Goal: Task Accomplishment & Management: Complete application form

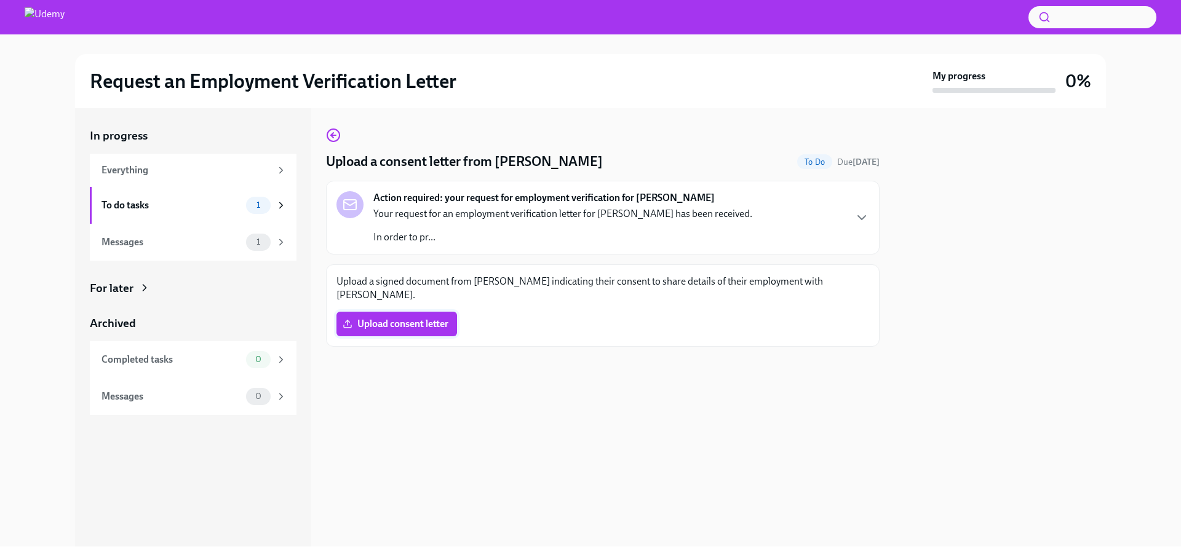
click at [418, 312] on label "Upload consent letter" at bounding box center [397, 324] width 121 height 25
click at [0, 0] on input "Upload consent letter" at bounding box center [0, 0] width 0 height 0
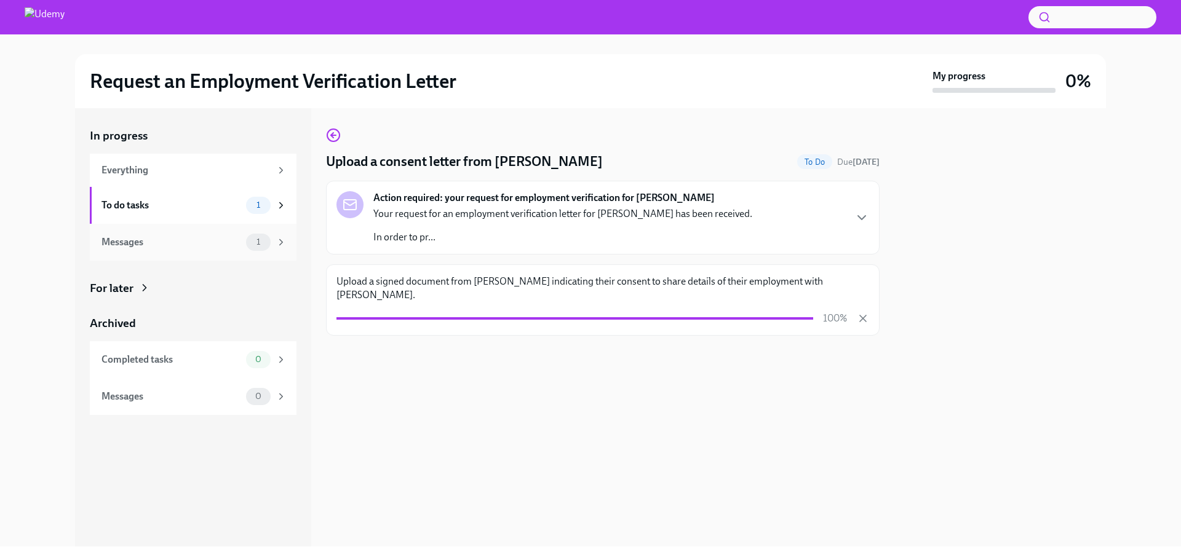
click at [169, 241] on div "Messages" at bounding box center [172, 243] width 140 height 14
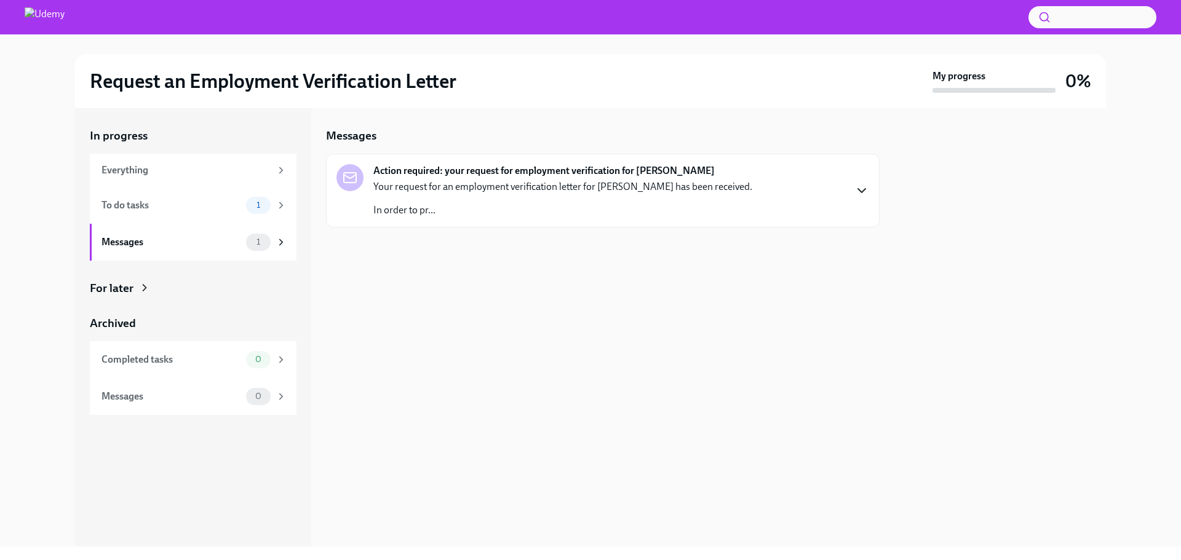
click at [859, 185] on icon "button" at bounding box center [862, 190] width 15 height 15
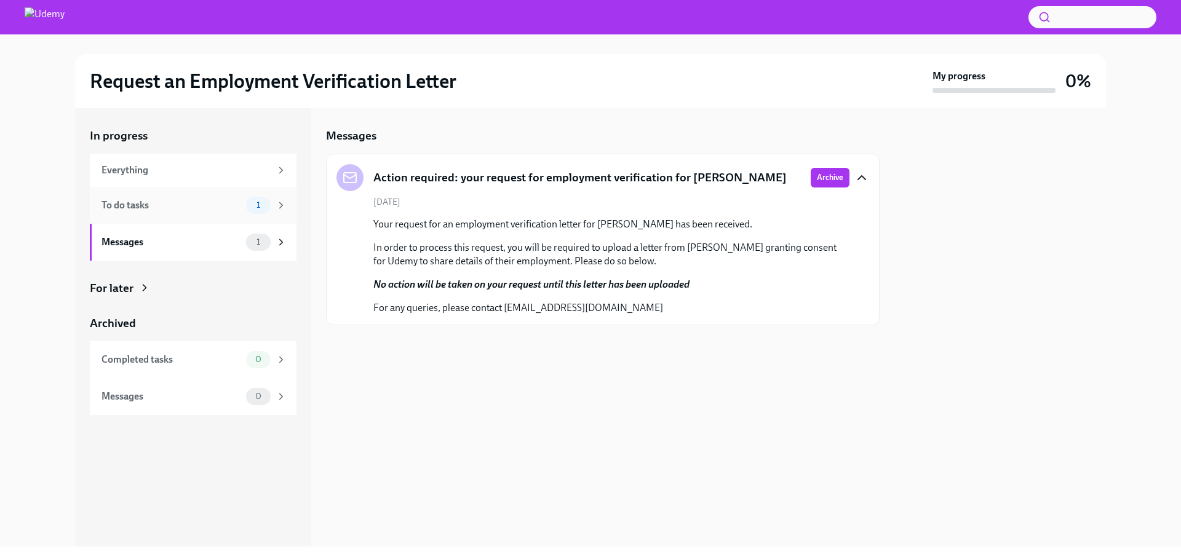
click at [141, 217] on div "To do tasks 1" at bounding box center [193, 205] width 207 height 37
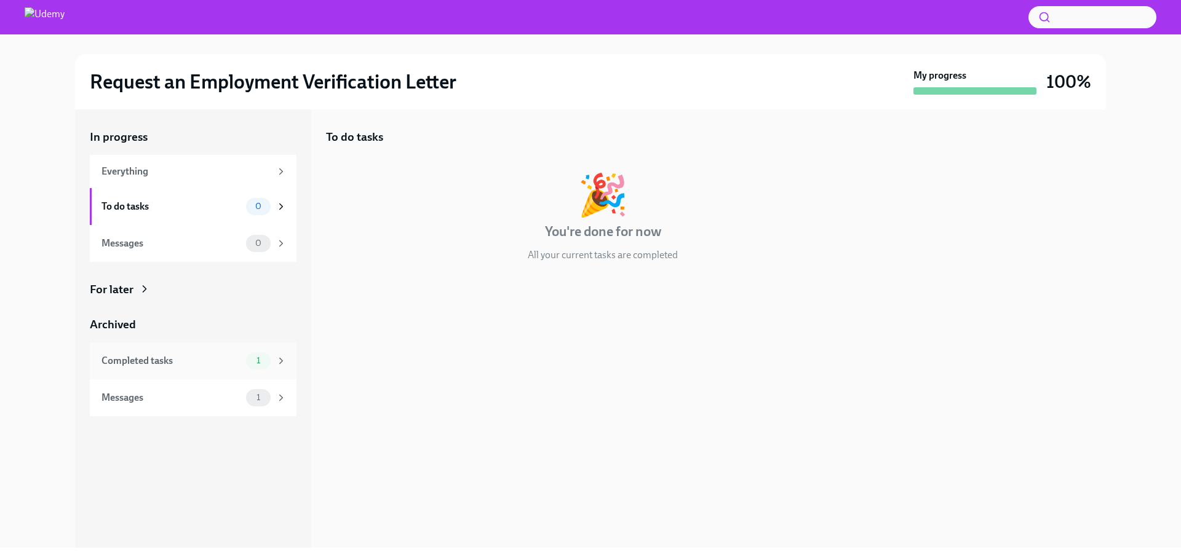
click at [140, 366] on div "Completed tasks" at bounding box center [172, 361] width 140 height 14
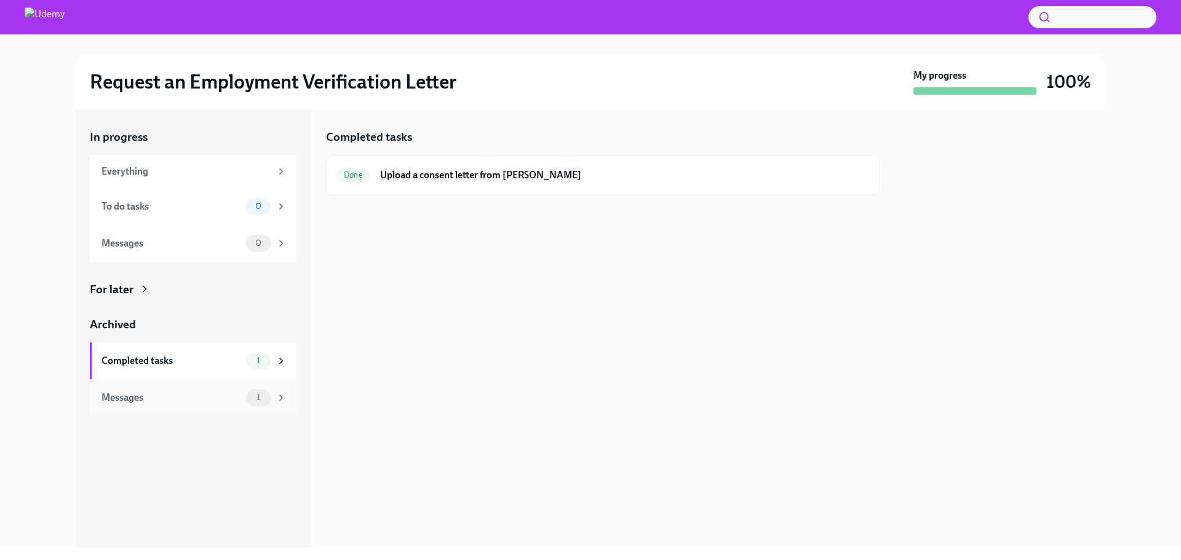
click at [148, 387] on div "Messages 1" at bounding box center [193, 398] width 207 height 37
